Goal: Browse casually: Explore the website without a specific task or goal

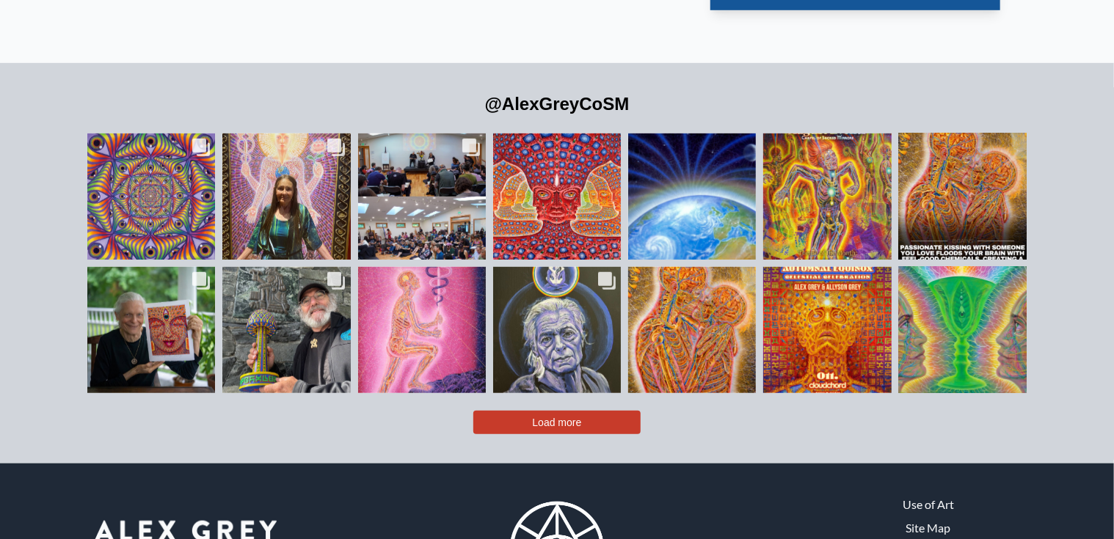
scroll to position [3338, 0]
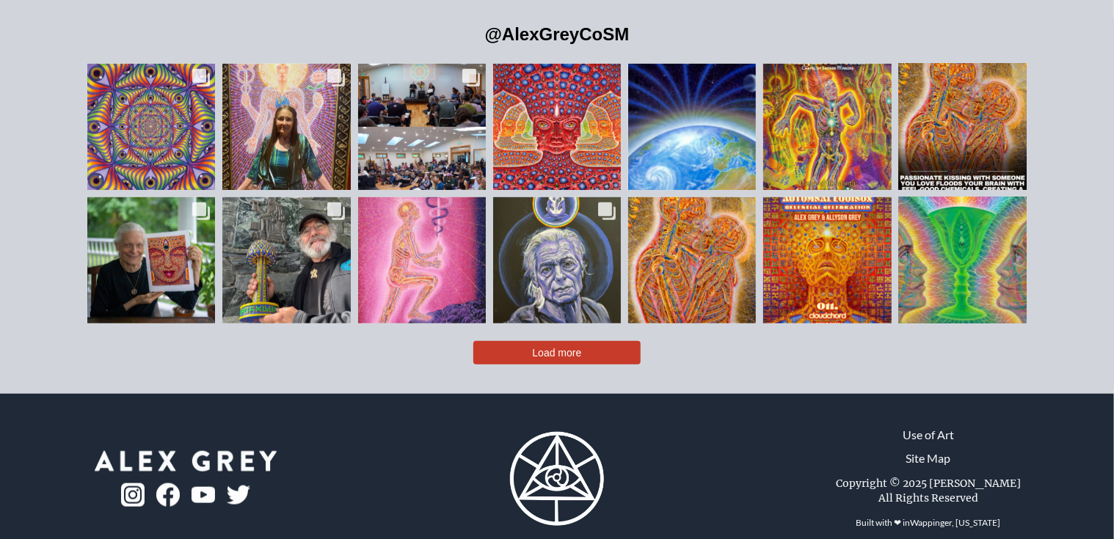
click at [555, 347] on span "Load more" at bounding box center [557, 353] width 49 height 12
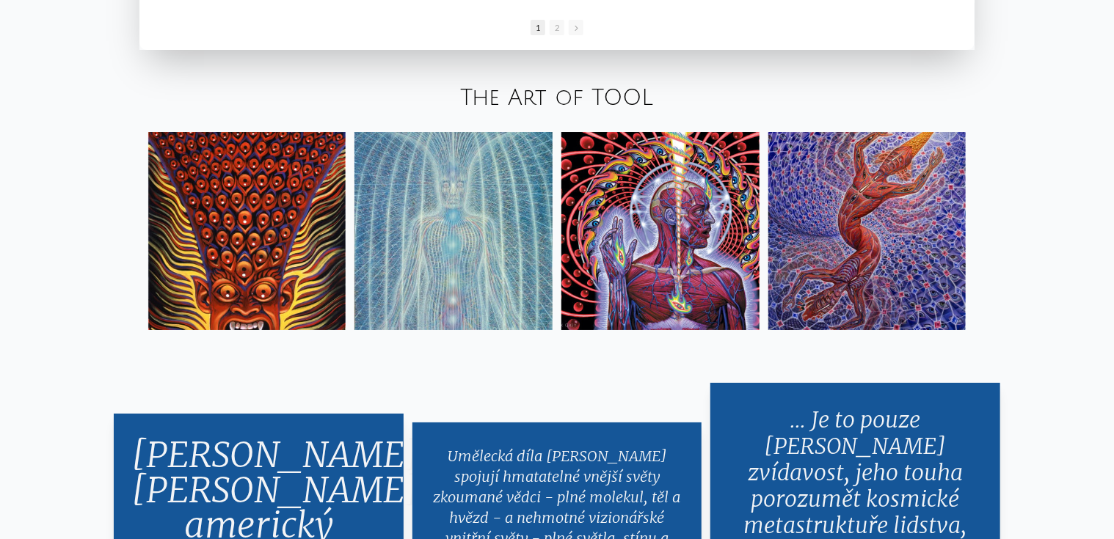
scroll to position [2560, 0]
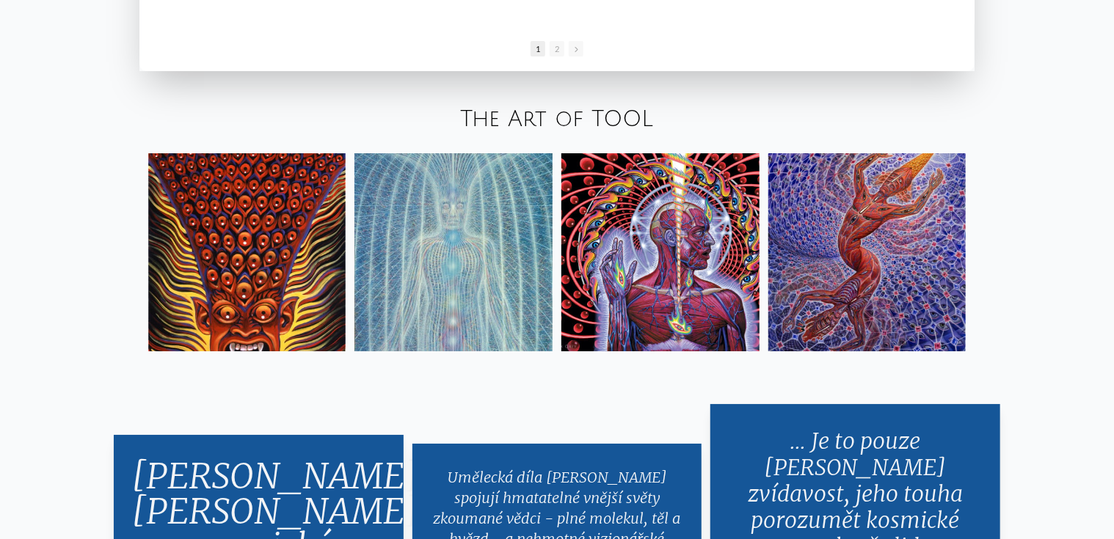
click at [479, 255] on img at bounding box center [453, 252] width 198 height 198
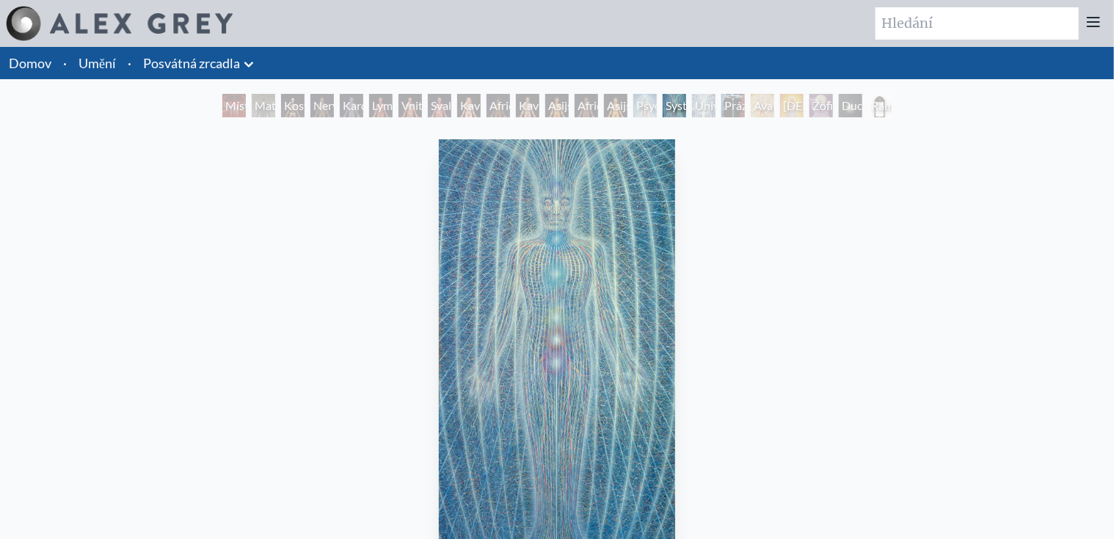
click at [222, 112] on div "Místnost Posvátných Zrcadel, Entheon" at bounding box center [233, 105] width 23 height 23
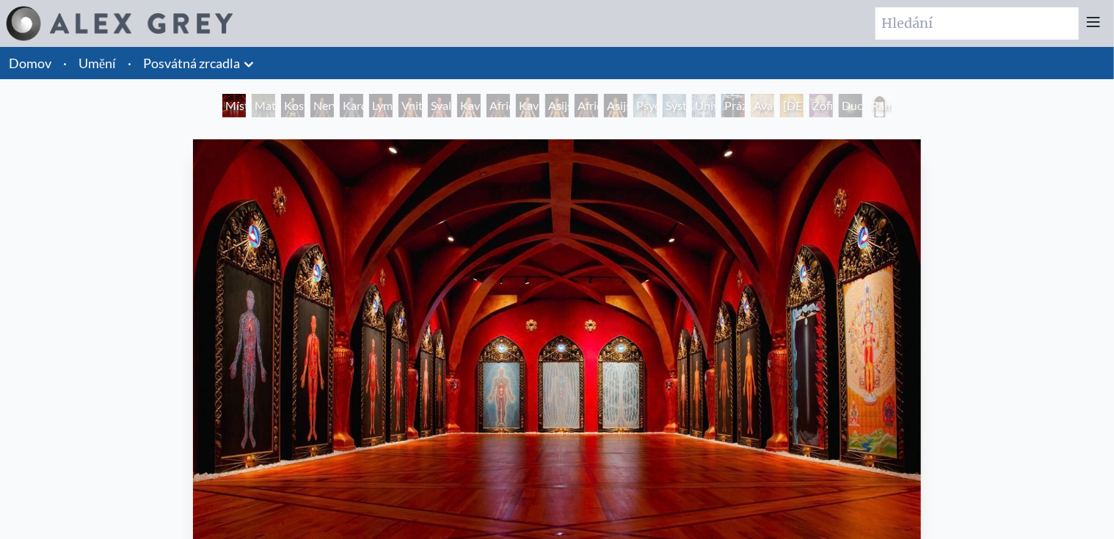
click at [263, 106] on div "Materiální svět" at bounding box center [263, 105] width 23 height 23
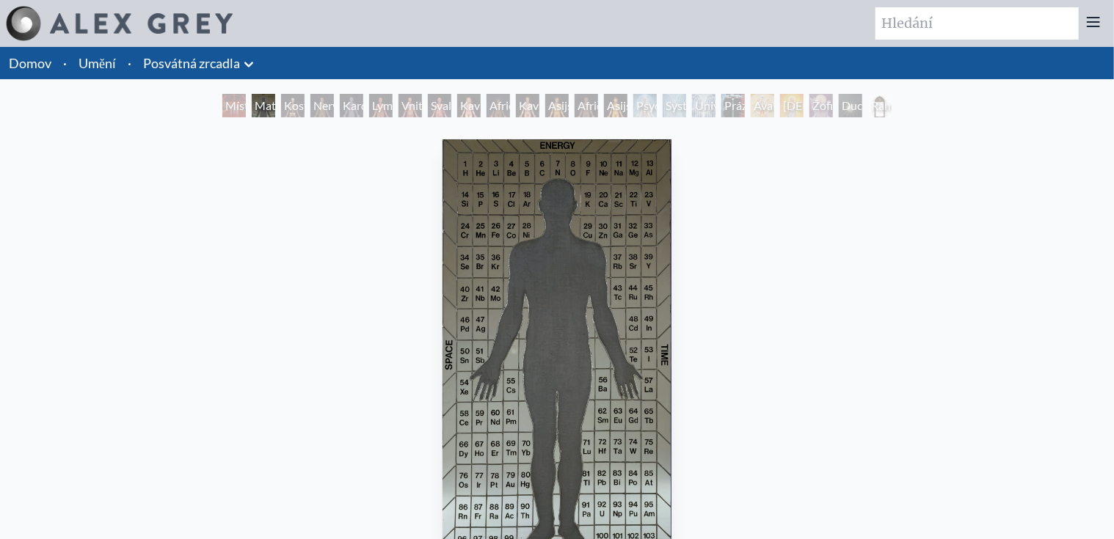
click at [692, 110] on div "Univerzální mřížka mysli" at bounding box center [703, 105] width 23 height 23
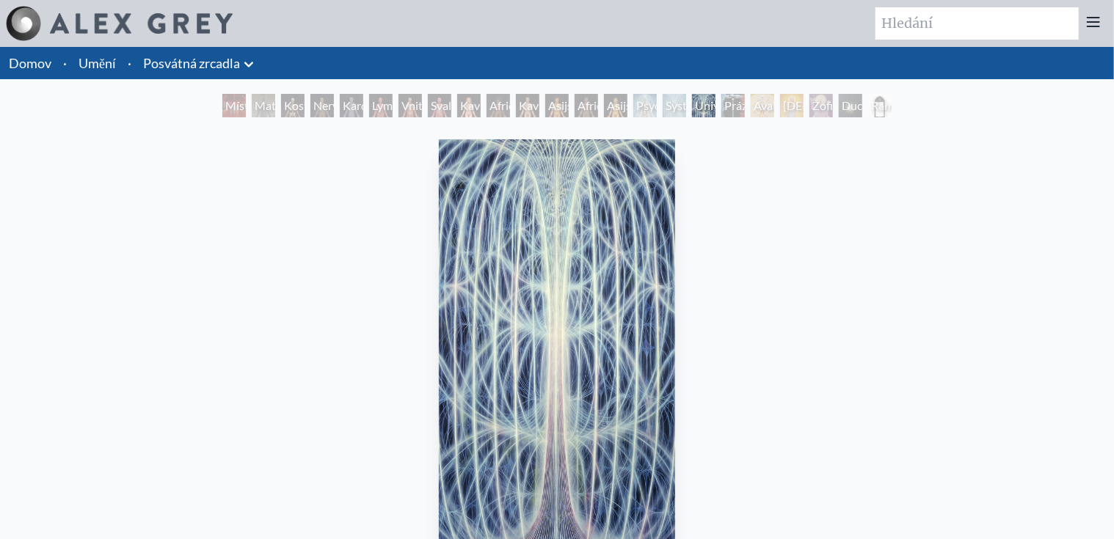
click at [846, 113] on div "Duchovní svět" at bounding box center [850, 105] width 23 height 23
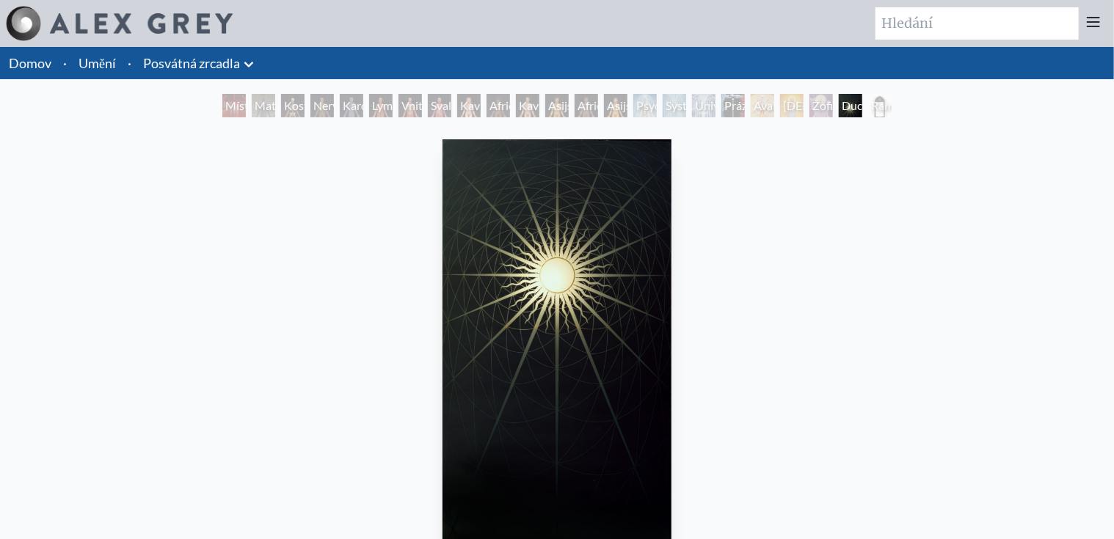
scroll to position [220, 0]
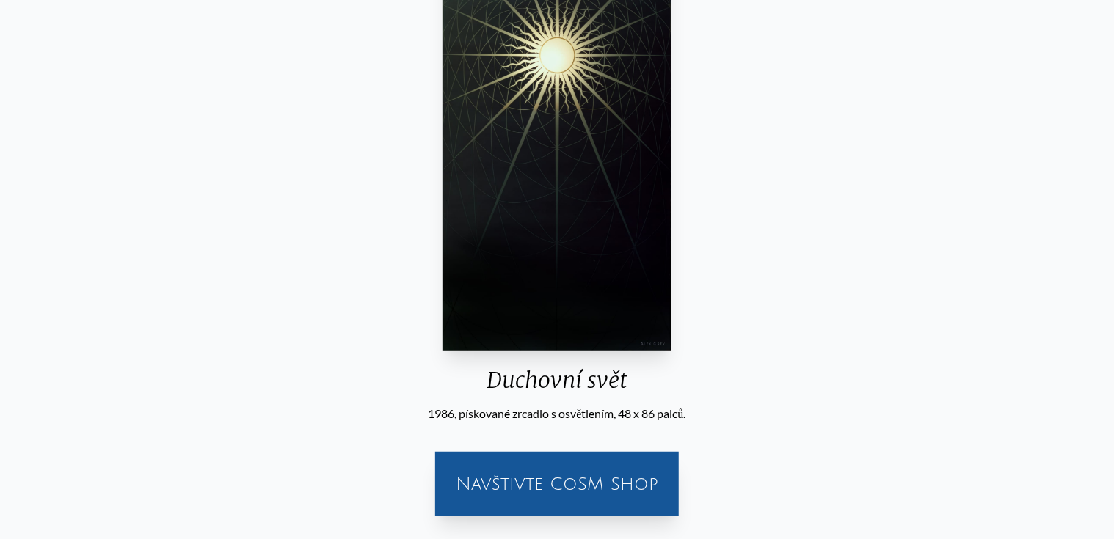
click at [572, 187] on img "22 / 23" at bounding box center [556, 134] width 229 height 431
